Goal: Information Seeking & Learning: Find specific page/section

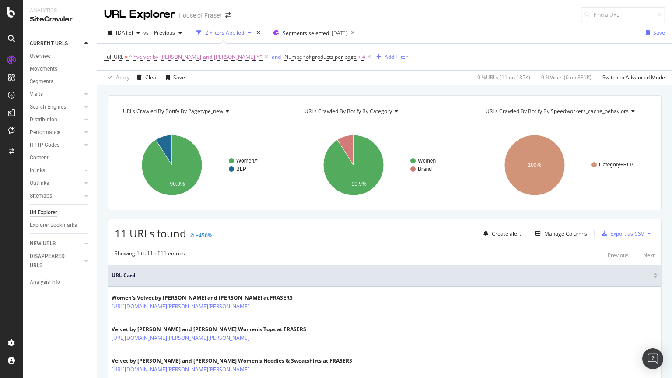
click at [169, 51] on span "^.*velvet-by-[PERSON_NAME]-and-[PERSON_NAME].*$" at bounding box center [195, 57] width 133 height 12
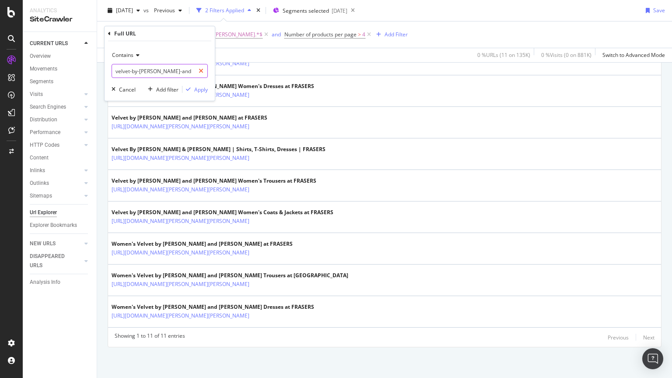
click at [203, 68] on icon at bounding box center [201, 71] width 5 height 6
click at [194, 69] on input "text" at bounding box center [159, 71] width 95 height 14
type input "/howick"
click at [195, 88] on div "Apply" at bounding box center [201, 89] width 14 height 7
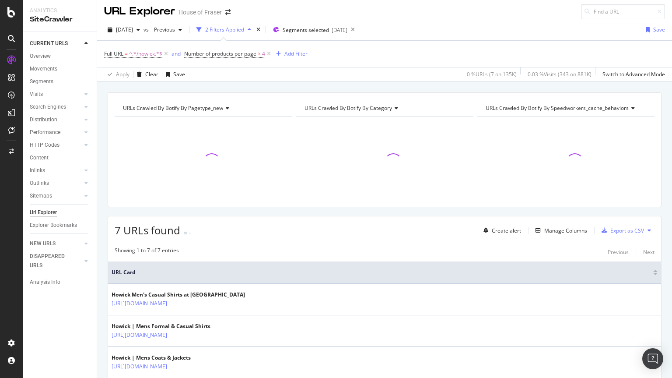
scroll to position [180, 0]
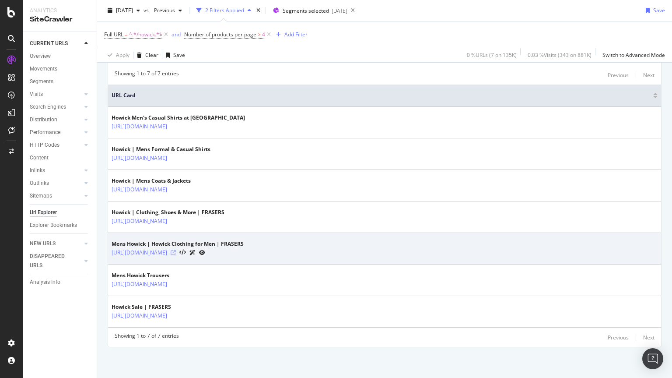
click at [176, 253] on icon at bounding box center [173, 252] width 5 height 5
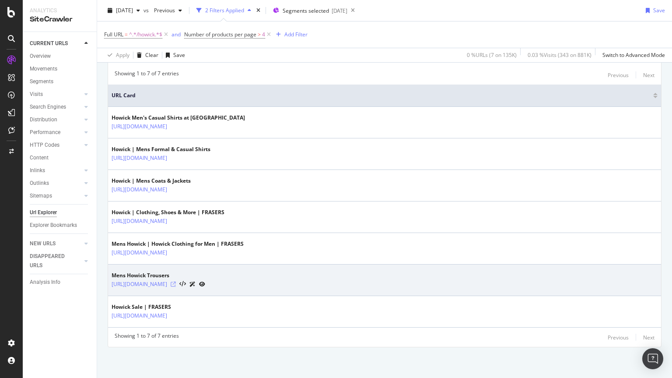
click at [176, 284] on icon at bounding box center [173, 283] width 5 height 5
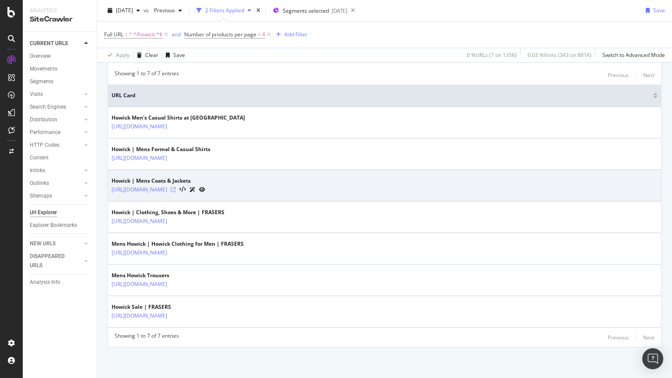
click at [176, 189] on icon at bounding box center [173, 189] width 5 height 5
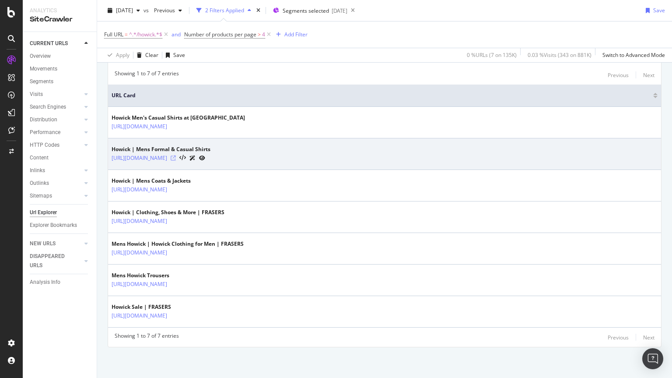
click at [176, 157] on icon at bounding box center [173, 157] width 5 height 5
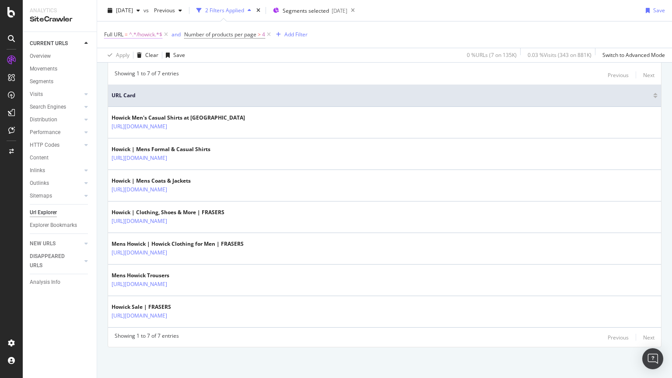
click at [146, 34] on span "^.*/howick.*$" at bounding box center [145, 34] width 33 height 12
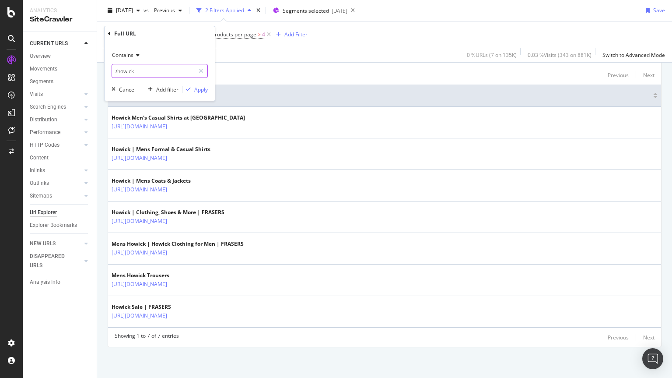
click at [157, 73] on input "/howick" at bounding box center [153, 71] width 83 height 14
click at [153, 73] on input "/howick" at bounding box center [153, 71] width 83 height 14
type input "/hunter"
click at [190, 88] on icon "button" at bounding box center [188, 89] width 5 height 5
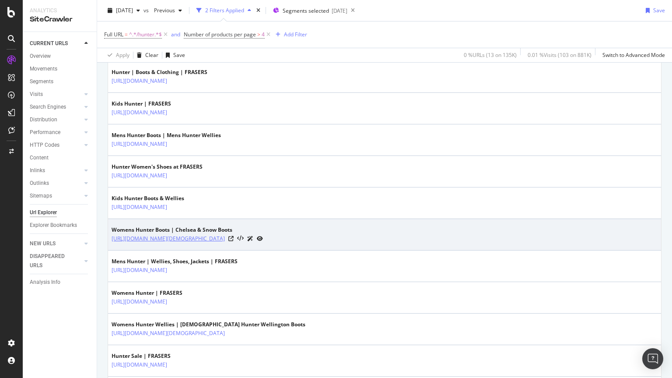
scroll to position [224, 0]
